Goal: Task Accomplishment & Management: Complete application form

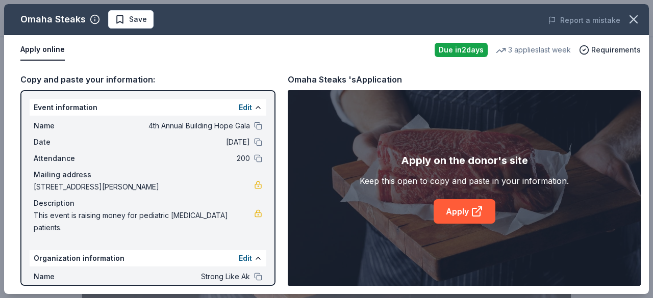
scroll to position [249, 0]
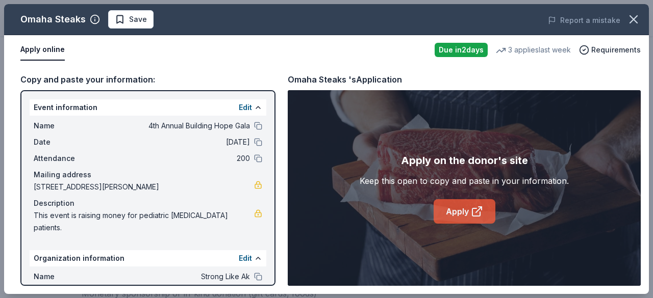
click at [468, 204] on link "Apply" at bounding box center [465, 211] width 62 height 24
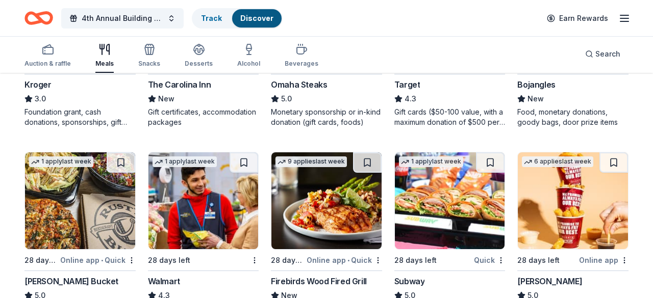
scroll to position [636, 0]
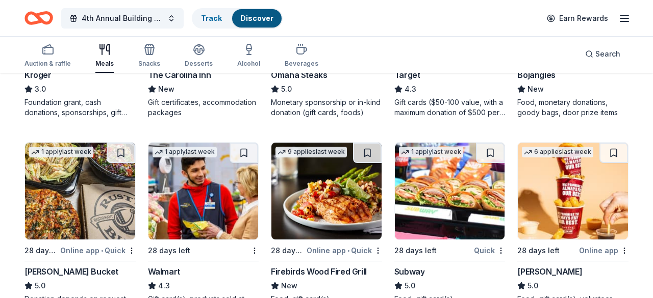
click at [323, 266] on div "Firebirds Wood Fired Grill" at bounding box center [319, 272] width 96 height 12
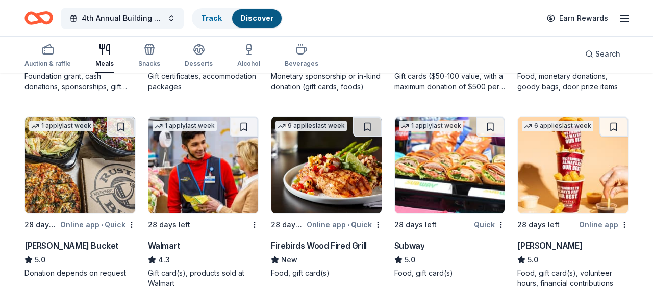
scroll to position [674, 0]
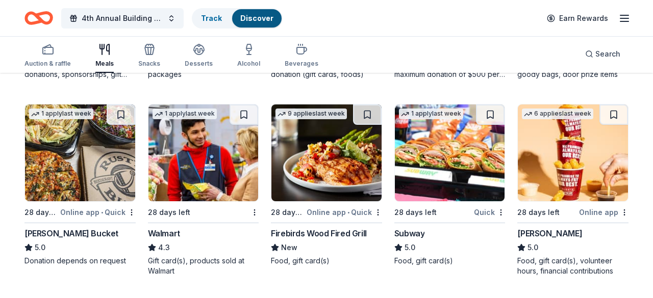
click at [478, 114] on img at bounding box center [450, 153] width 110 height 97
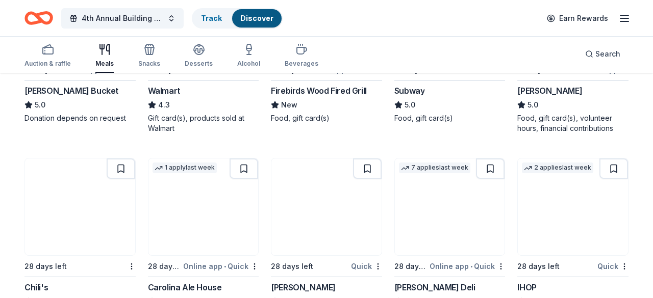
scroll to position [829, 0]
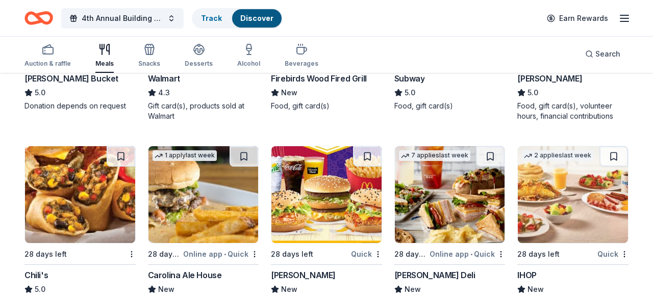
click at [76, 157] on img at bounding box center [80, 194] width 110 height 97
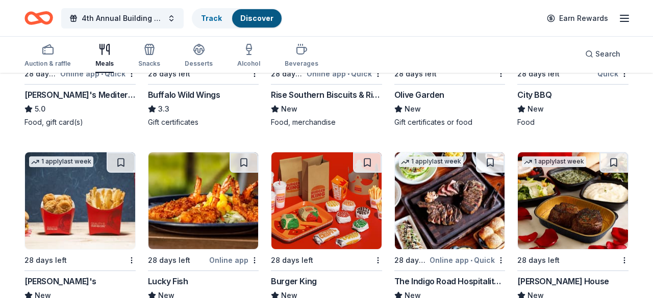
scroll to position [1192, 0]
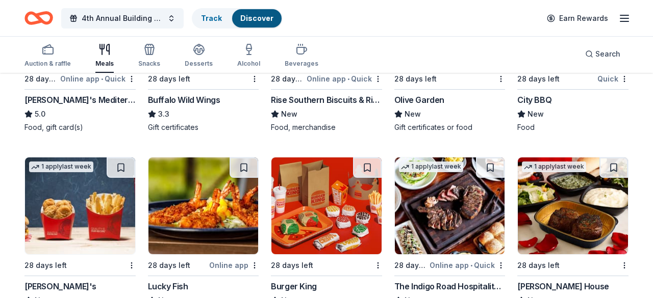
click at [551, 281] on div "Ruth's Chris Steak House" at bounding box center [562, 287] width 91 height 12
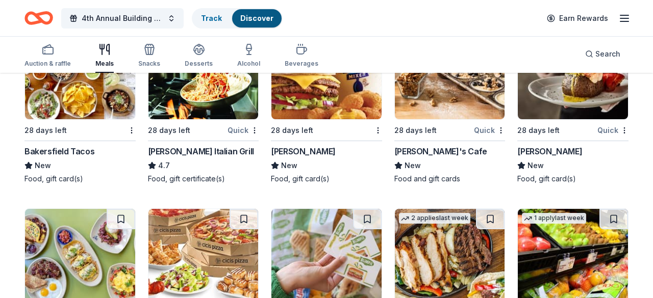
scroll to position [2271, 0]
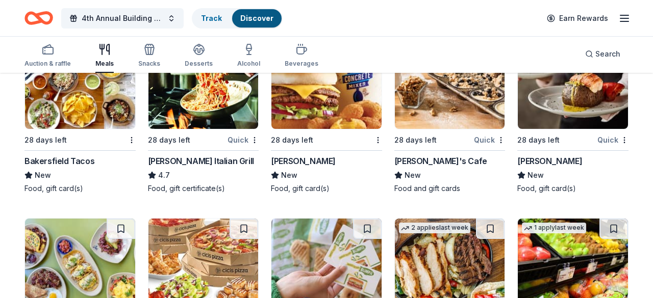
click at [93, 219] on img at bounding box center [80, 267] width 110 height 97
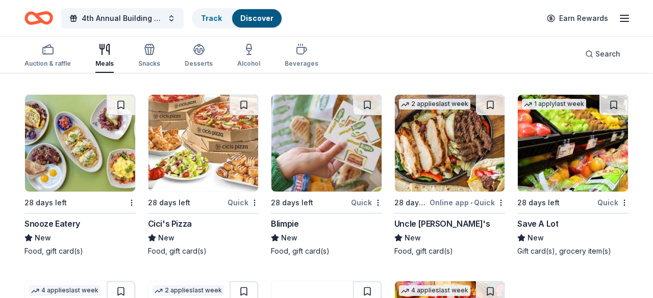
scroll to position [2399, 0]
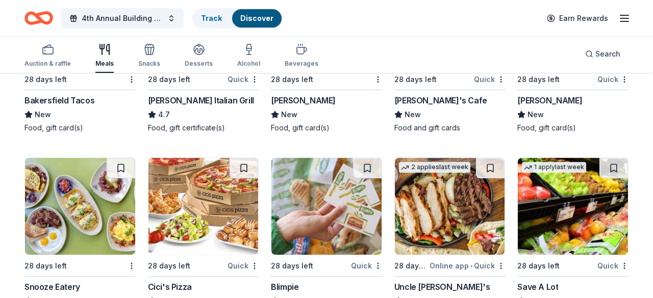
scroll to position [2319, 0]
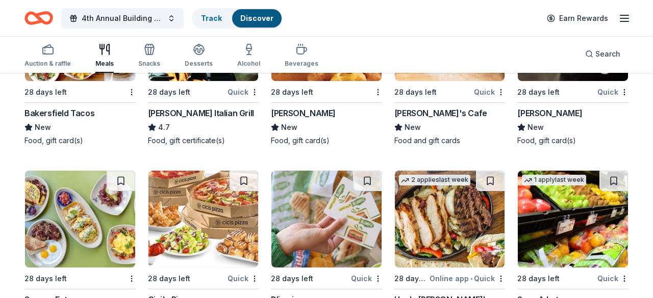
click at [70, 171] on img at bounding box center [80, 219] width 110 height 97
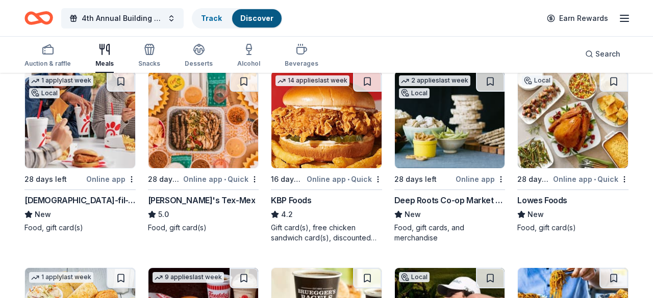
scroll to position [109, 0]
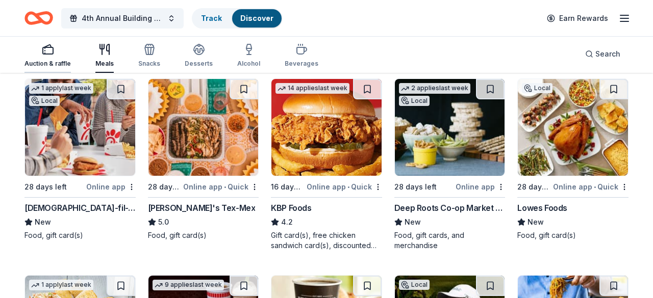
click at [42, 52] on icon "button" at bounding box center [48, 49] width 12 height 12
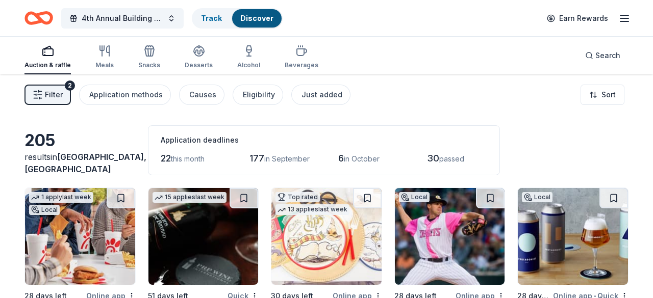
click at [59, 91] on button "Filter 2" at bounding box center [47, 95] width 46 height 20
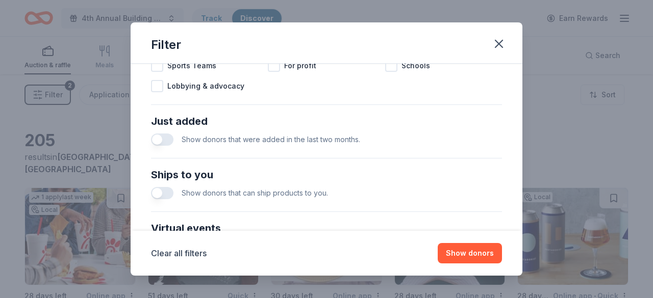
scroll to position [457, 0]
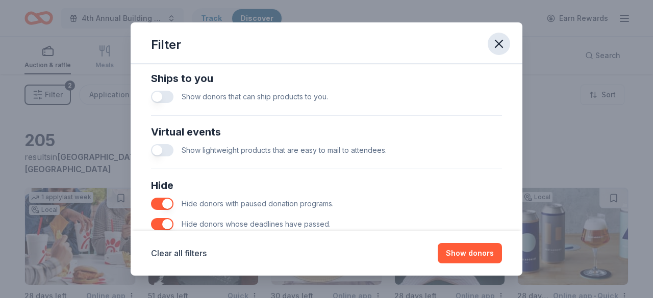
click at [492, 37] on icon "button" at bounding box center [499, 44] width 14 height 14
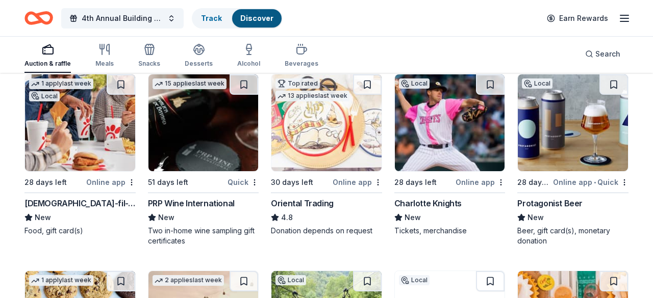
scroll to position [113, 0]
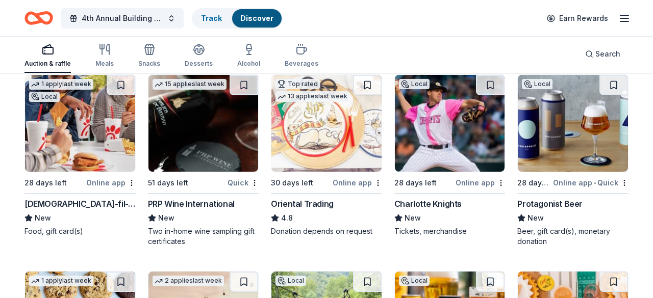
click at [566, 198] on div "Protagonist Beer" at bounding box center [549, 204] width 65 height 12
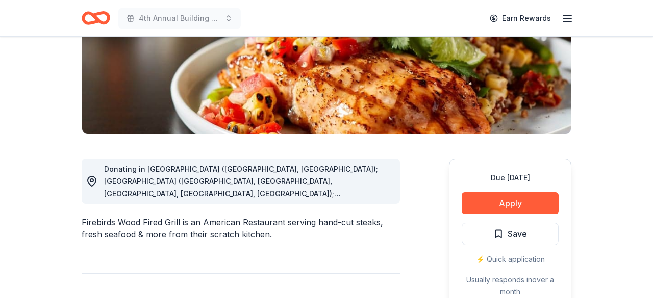
scroll to position [281, 0]
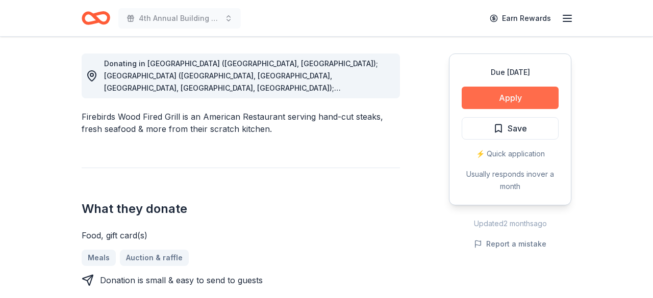
click at [506, 92] on button "Apply" at bounding box center [510, 98] width 97 height 22
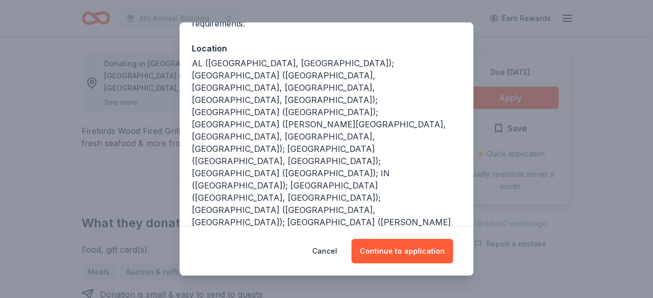
scroll to position [103, 0]
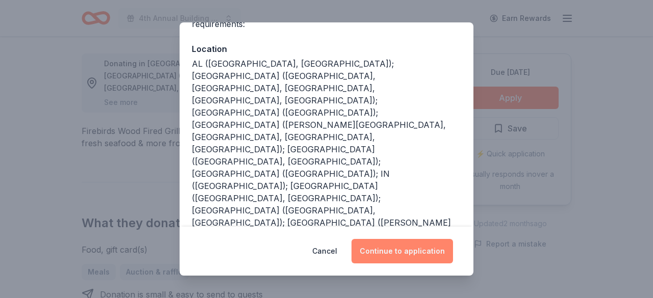
click at [407, 260] on button "Continue to application" at bounding box center [402, 251] width 102 height 24
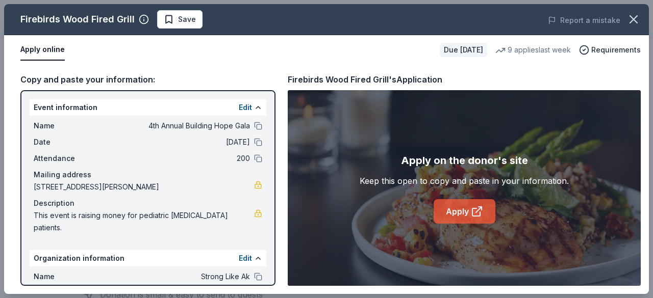
click at [453, 208] on link "Apply" at bounding box center [465, 211] width 62 height 24
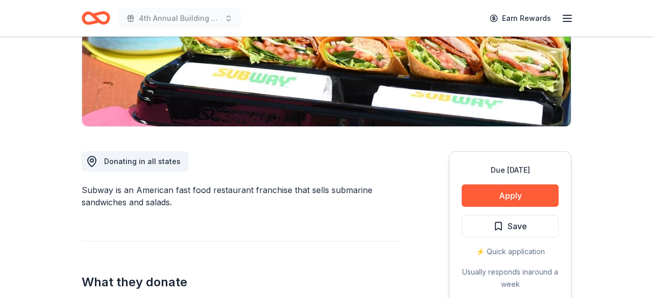
scroll to position [204, 0]
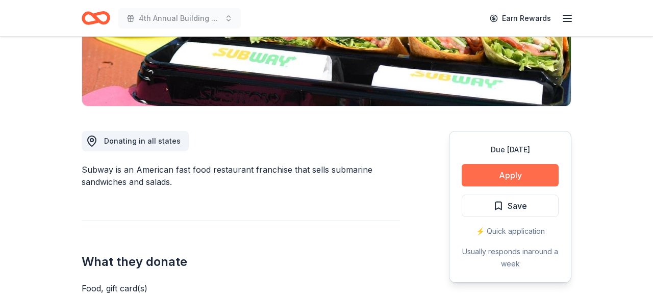
click at [541, 164] on button "Apply" at bounding box center [510, 175] width 97 height 22
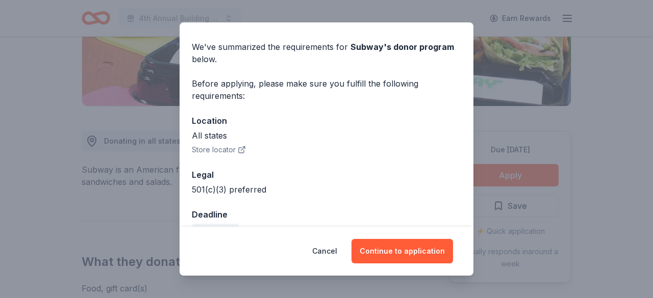
scroll to position [34, 0]
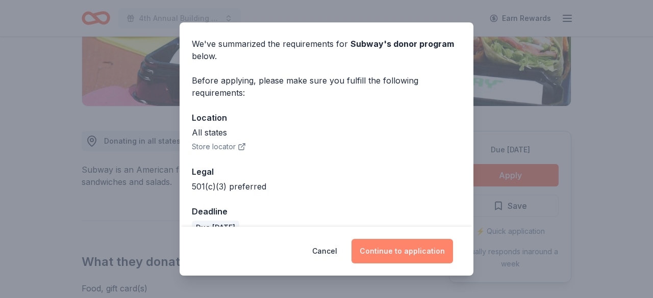
click at [402, 257] on button "Continue to application" at bounding box center [402, 251] width 102 height 24
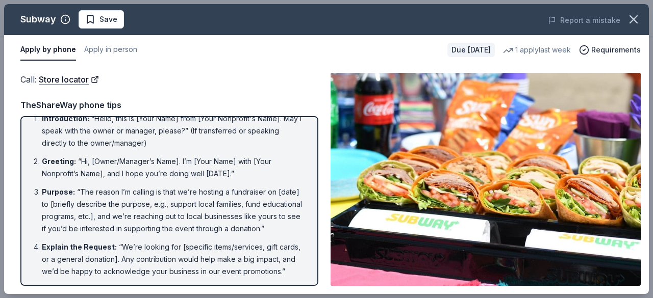
scroll to position [0, 0]
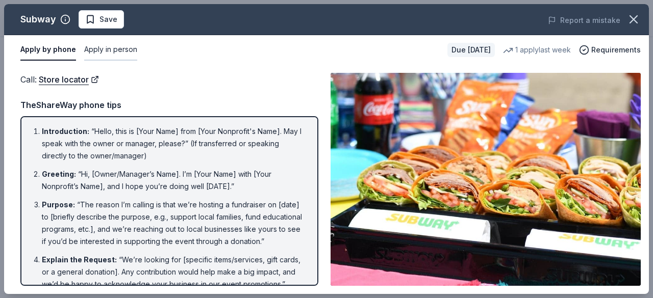
click at [104, 48] on button "Apply in person" at bounding box center [110, 49] width 53 height 21
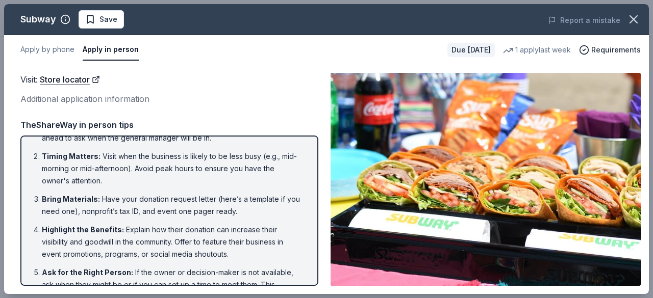
scroll to position [59, 0]
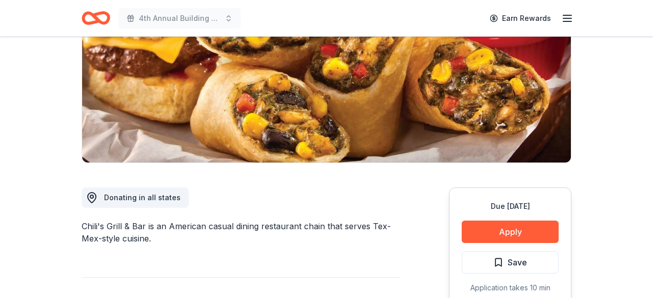
scroll to position [199, 0]
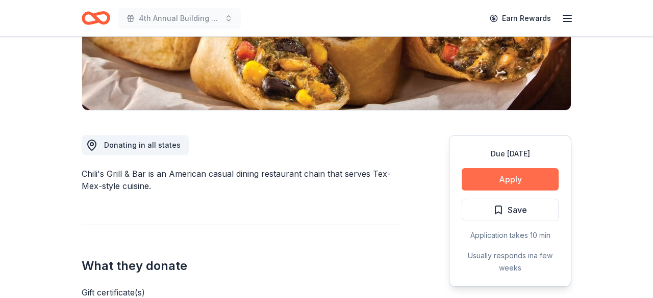
click at [516, 168] on button "Apply" at bounding box center [510, 179] width 97 height 22
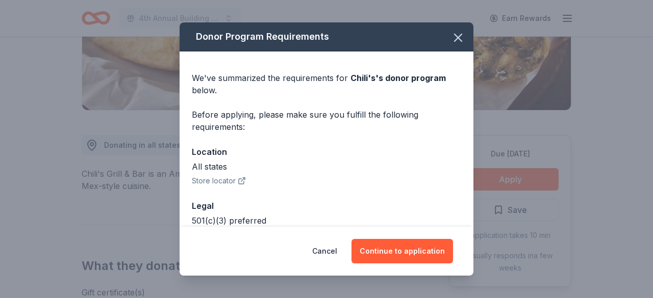
scroll to position [34, 0]
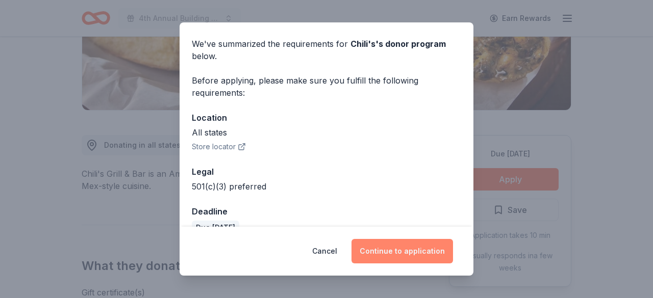
click at [393, 254] on button "Continue to application" at bounding box center [402, 251] width 102 height 24
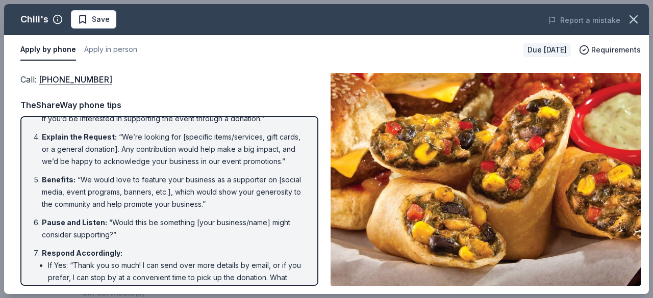
scroll to position [160, 0]
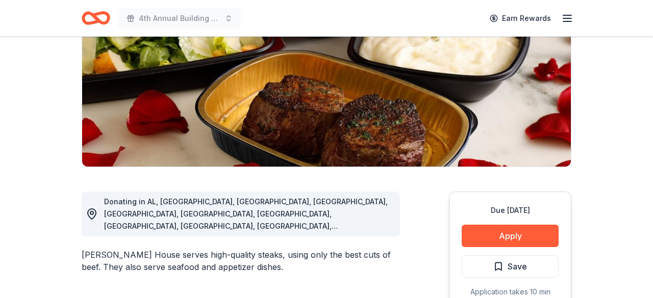
scroll to position [152, 0]
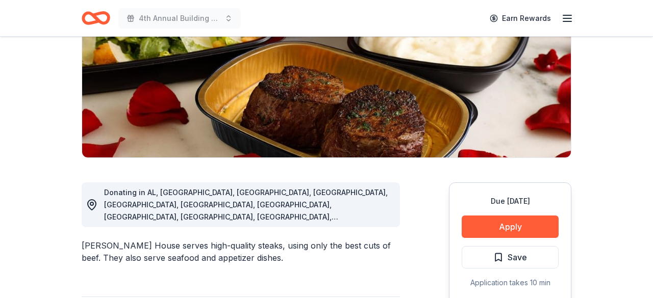
click at [551, 216] on button "Apply" at bounding box center [510, 227] width 97 height 22
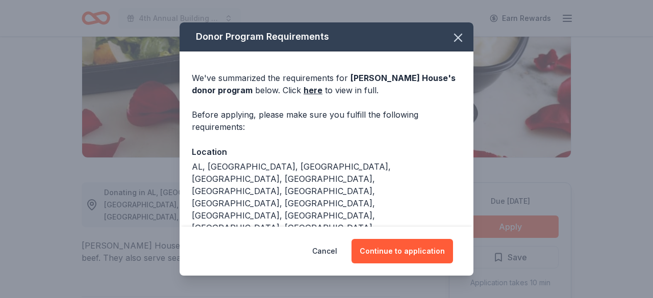
scroll to position [19, 0]
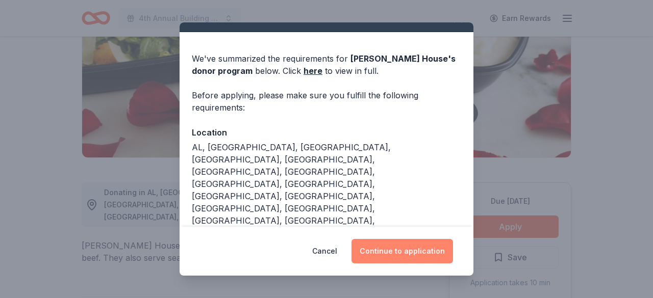
click at [399, 249] on button "Continue to application" at bounding box center [402, 251] width 102 height 24
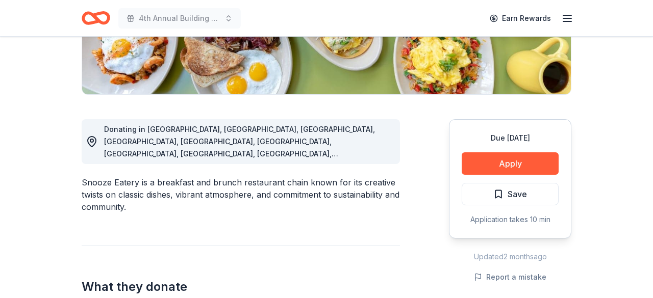
scroll to position [119, 0]
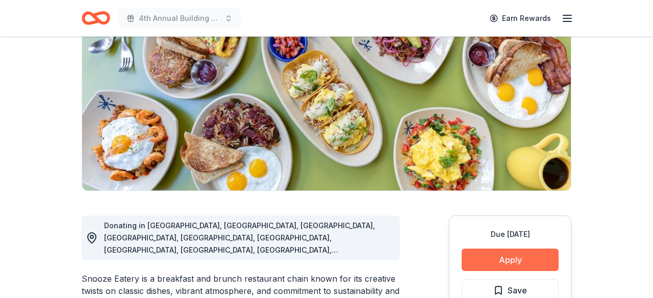
click at [498, 249] on button "Apply" at bounding box center [510, 260] width 97 height 22
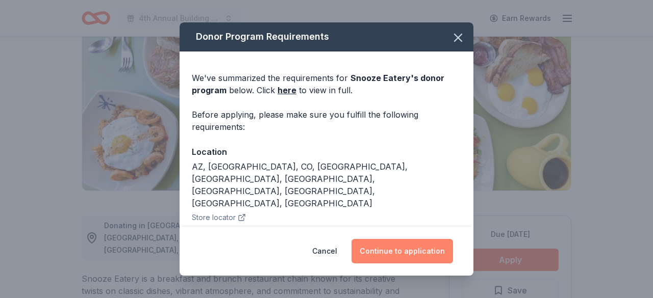
click at [401, 257] on button "Continue to application" at bounding box center [402, 251] width 102 height 24
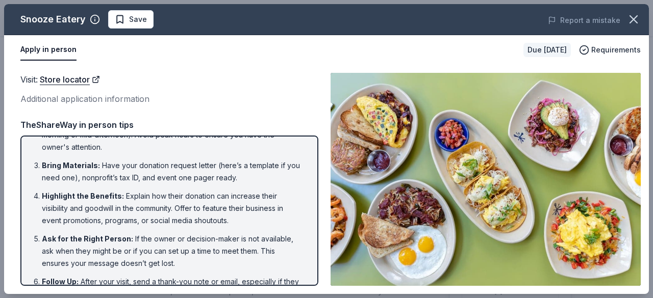
scroll to position [0, 0]
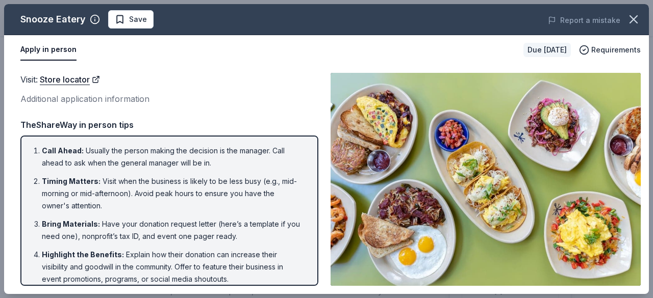
click at [47, 49] on button "Apply in person" at bounding box center [48, 49] width 56 height 21
click at [631, 23] on icon "button" at bounding box center [633, 19] width 14 height 14
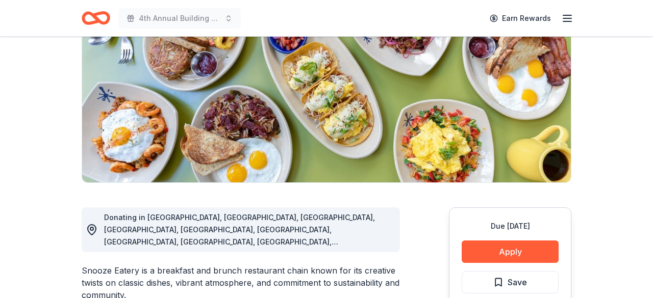
scroll to position [167, 0]
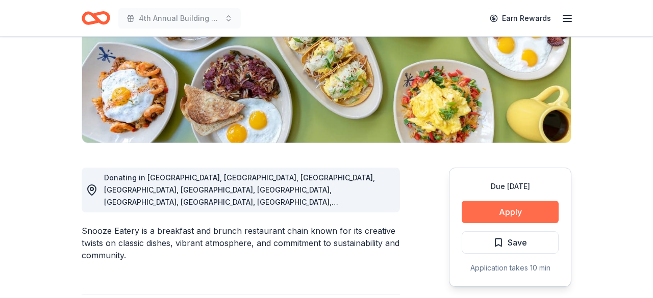
click at [498, 201] on button "Apply" at bounding box center [510, 212] width 97 height 22
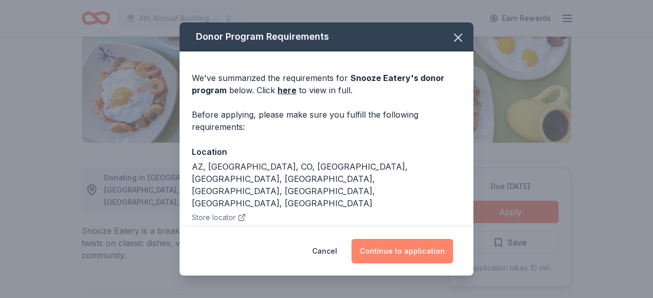
click at [398, 249] on button "Continue to application" at bounding box center [402, 251] width 102 height 24
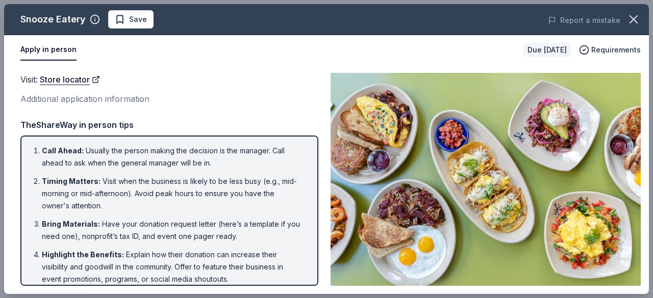
scroll to position [59, 0]
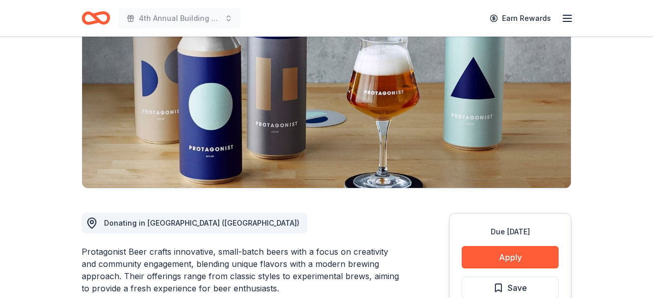
scroll to position [135, 0]
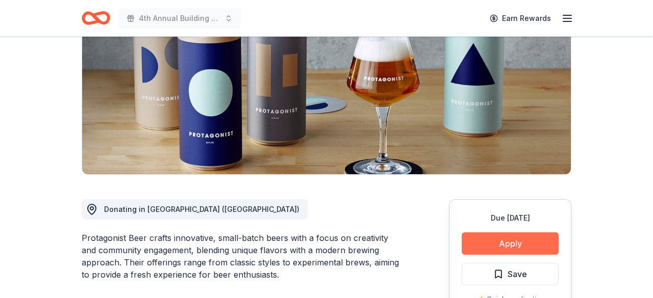
click at [525, 233] on button "Apply" at bounding box center [510, 244] width 97 height 22
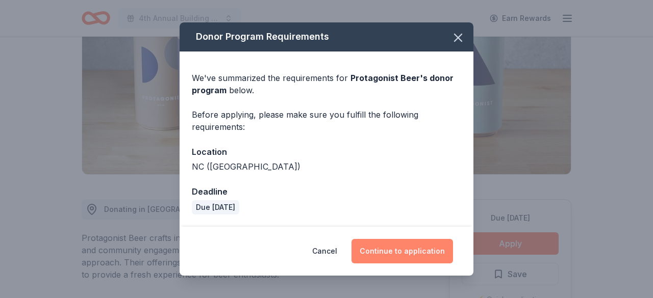
click at [389, 243] on button "Continue to application" at bounding box center [402, 251] width 102 height 24
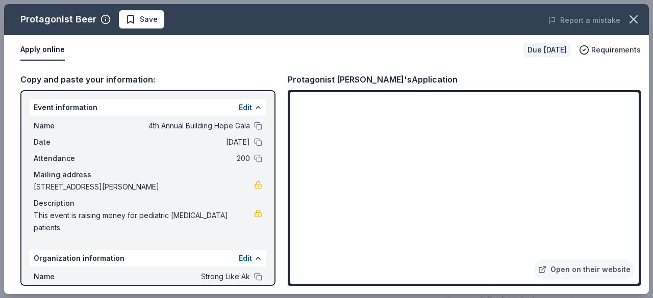
scroll to position [48, 0]
